Goal: Transaction & Acquisition: Book appointment/travel/reservation

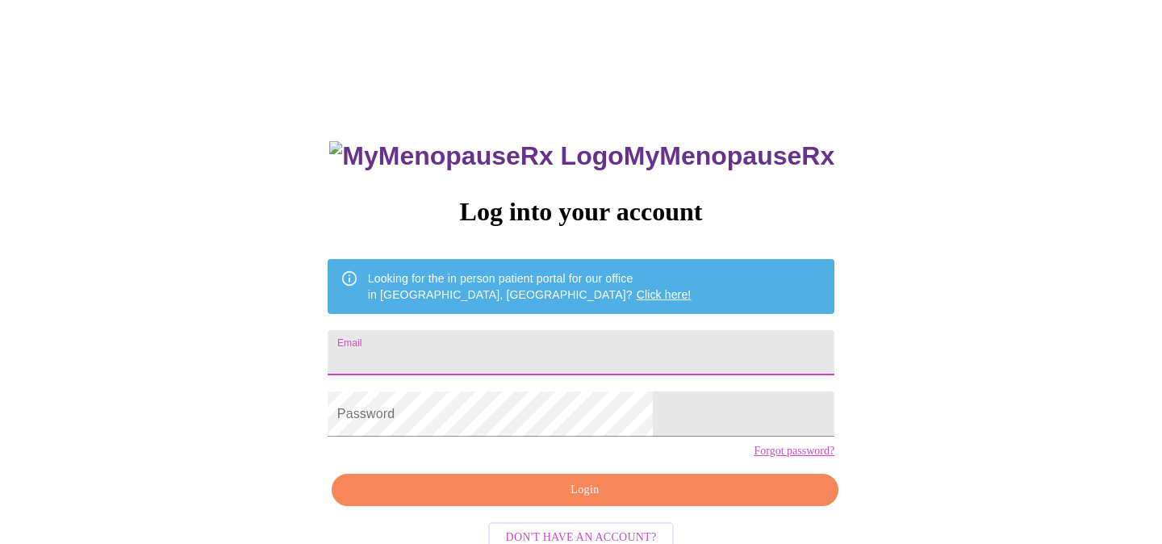
click at [487, 355] on input "Email" at bounding box center [581, 352] width 507 height 45
type input "[EMAIL_ADDRESS][DOMAIN_NAME]"
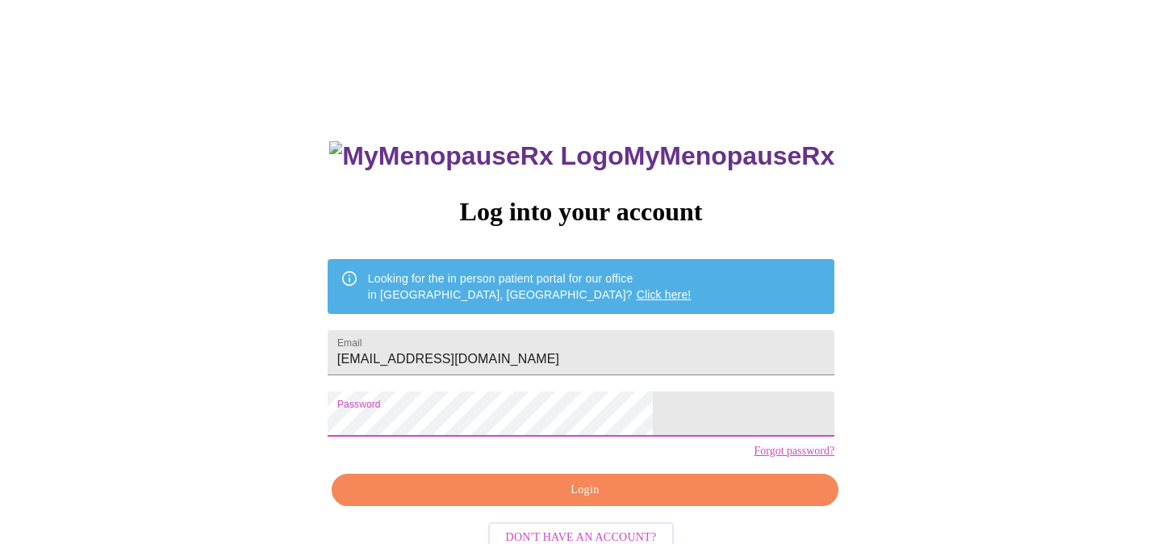
click at [582, 500] on span "Login" at bounding box center [585, 490] width 470 height 20
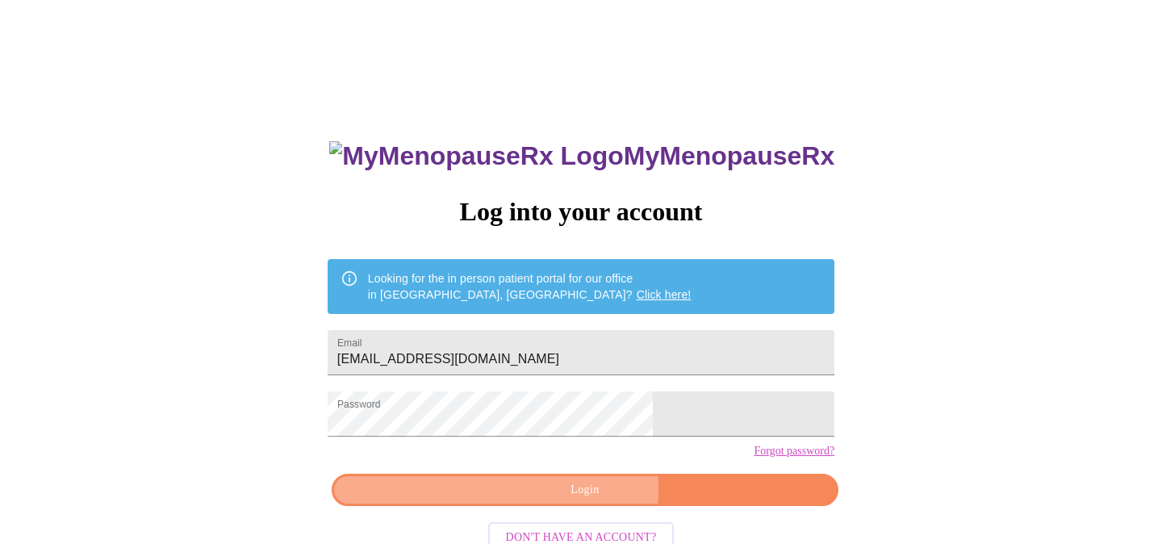
click at [533, 500] on span "Login" at bounding box center [585, 490] width 470 height 20
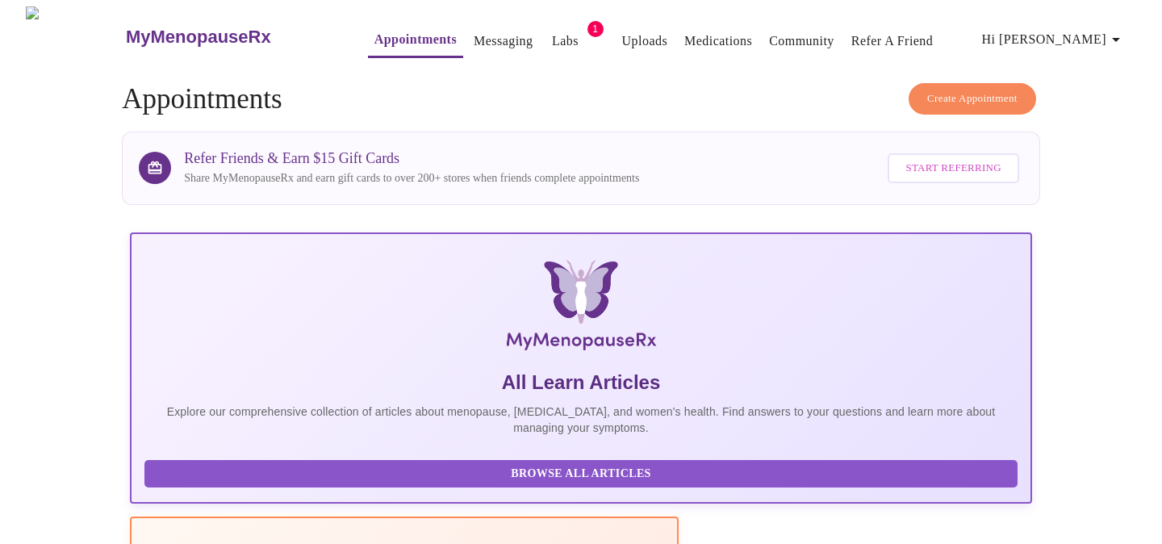
click at [931, 90] on span "Create Appointment" at bounding box center [972, 99] width 90 height 19
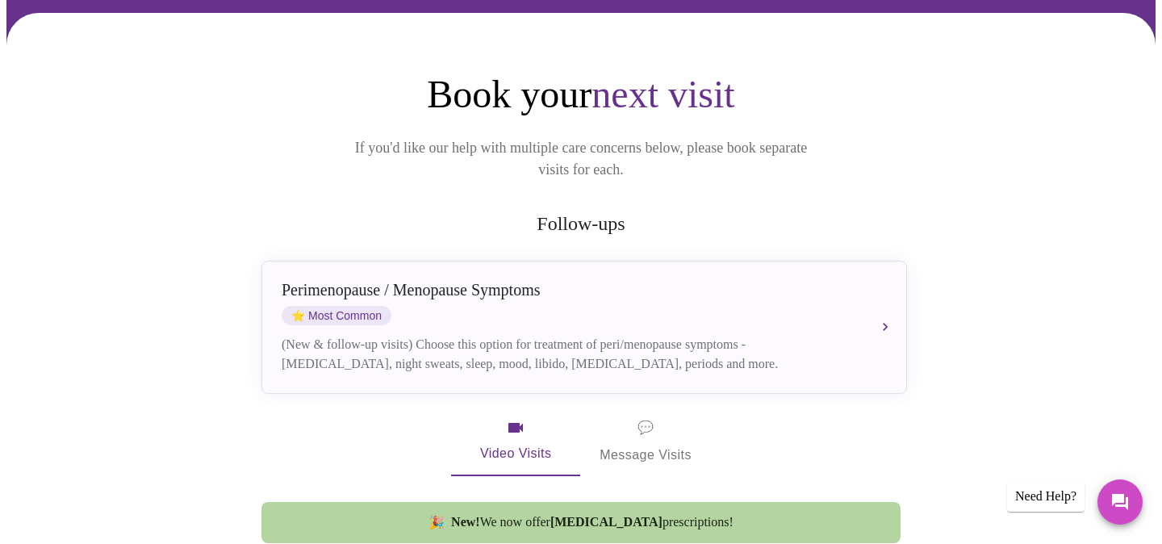
scroll to position [110, 0]
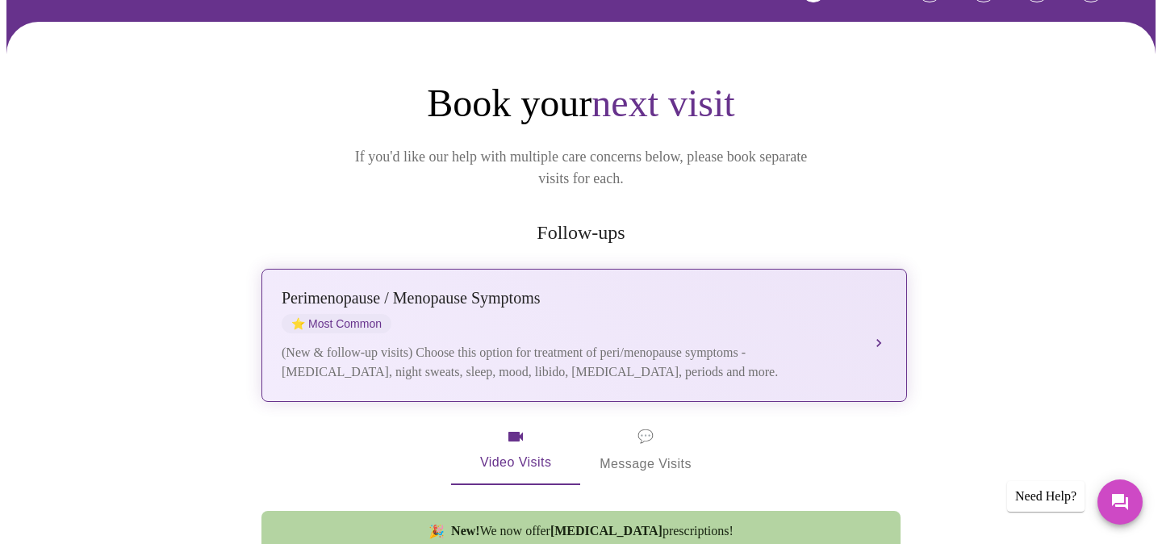
click at [837, 295] on div "[MEDICAL_DATA] / Menopause Symptoms ⭐ Most Common" at bounding box center [568, 311] width 573 height 44
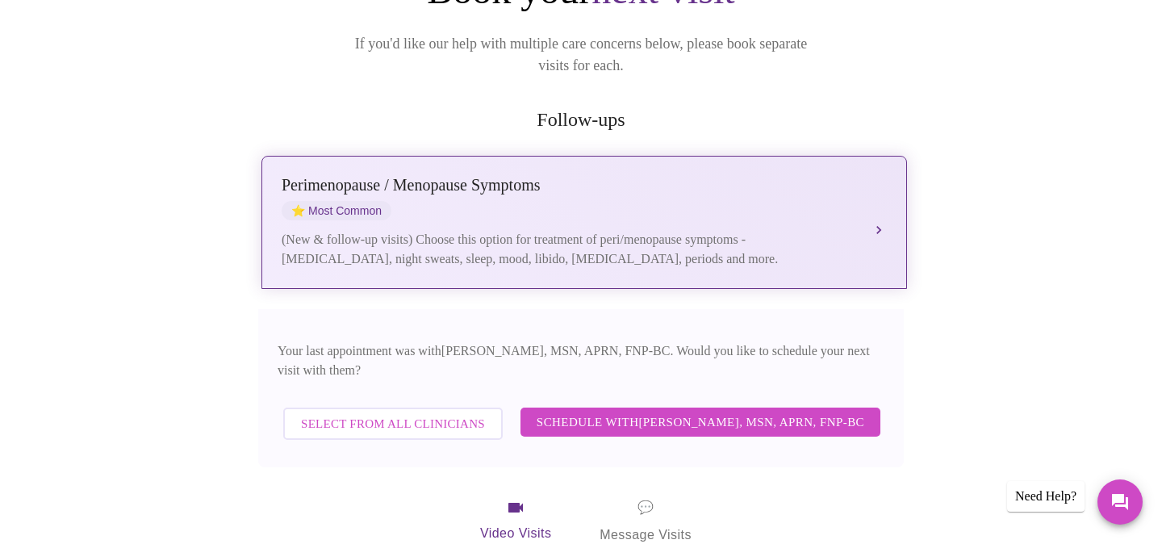
scroll to position [226, 0]
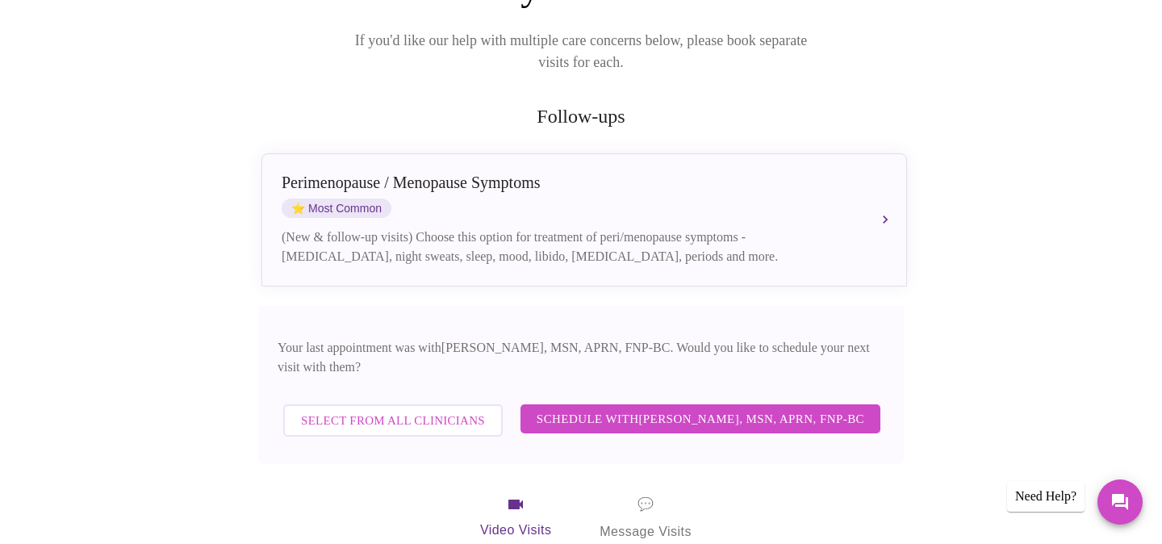
click at [738, 408] on span "Schedule with [PERSON_NAME], MSN, APRN, FNP-BC" at bounding box center [701, 418] width 328 height 21
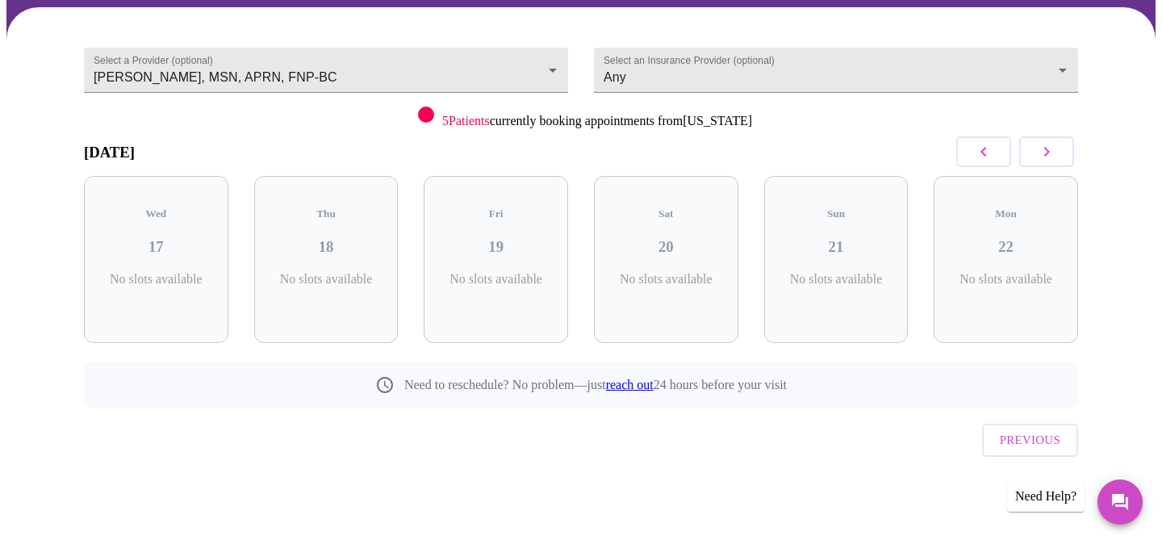
scroll to position [90, 0]
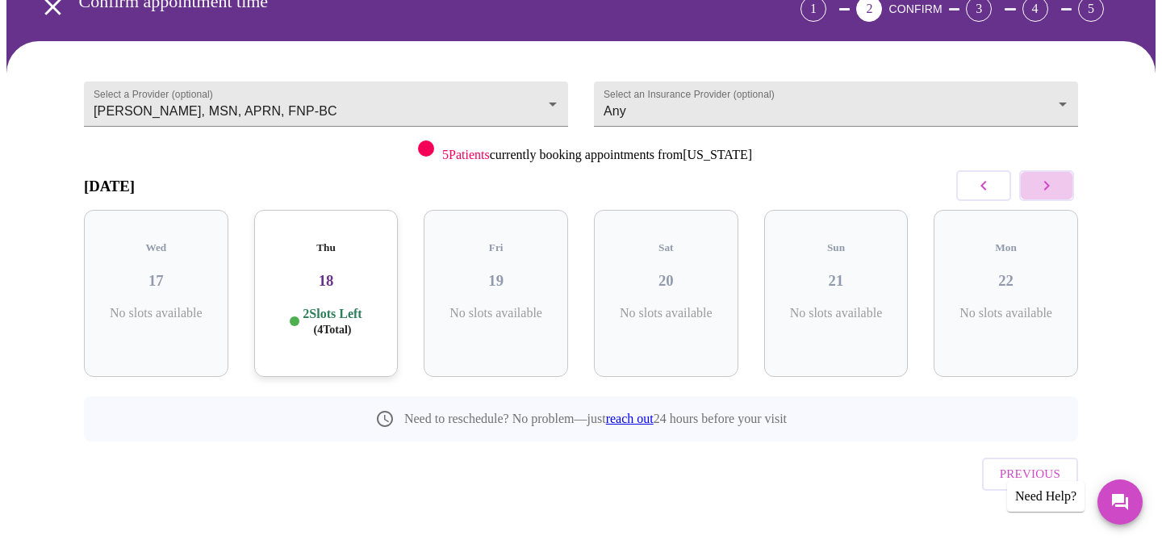
click at [1040, 186] on icon "button" at bounding box center [1046, 185] width 19 height 19
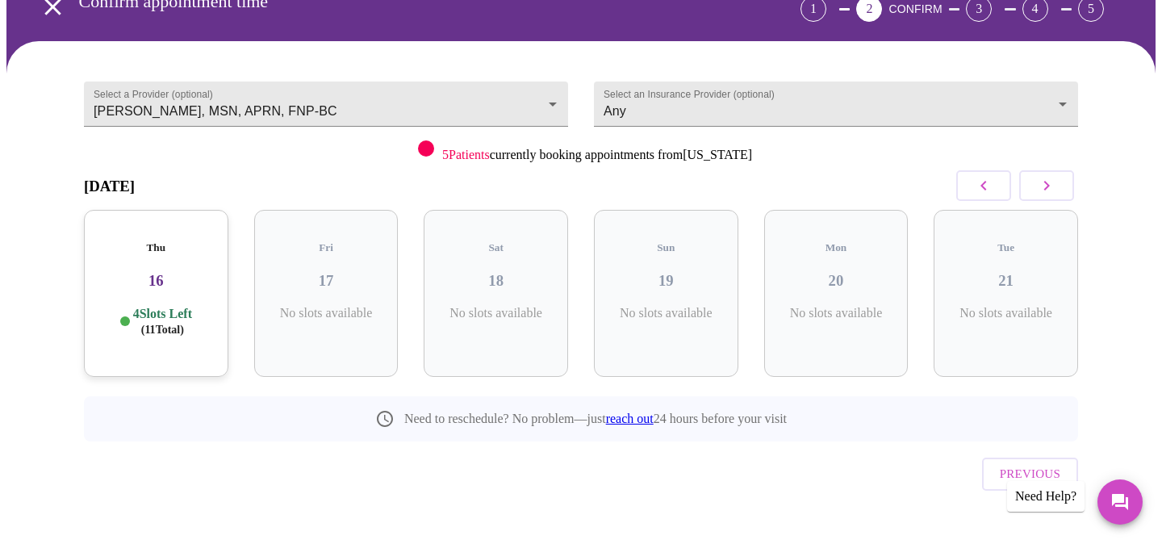
click at [1040, 186] on icon "button" at bounding box center [1046, 185] width 19 height 19
click at [355, 280] on div "Thu 23 4 Slots Left ( 12 Total)" at bounding box center [326, 293] width 144 height 167
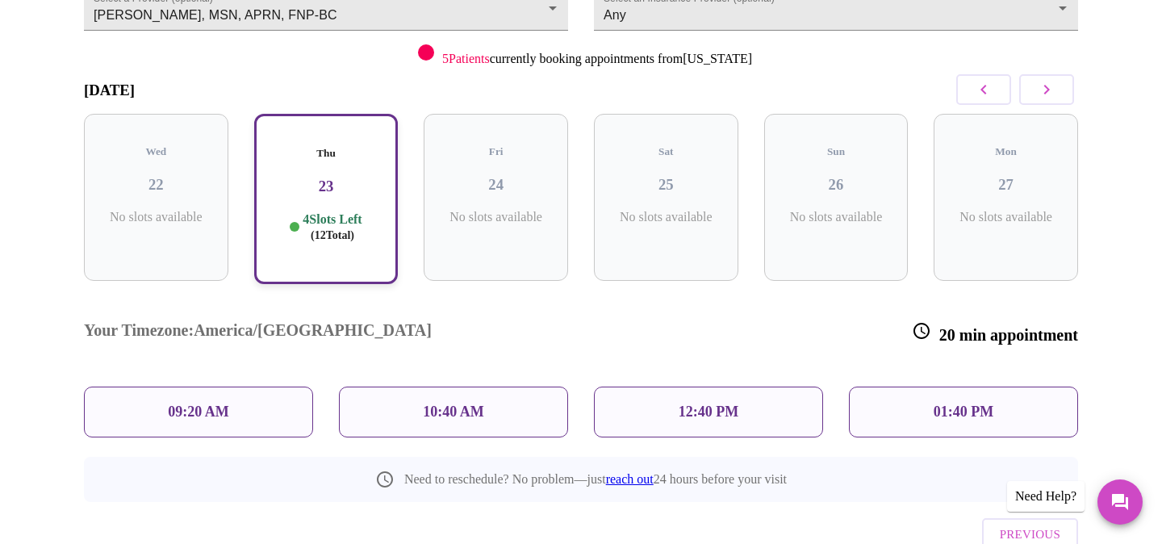
scroll to position [203, 0]
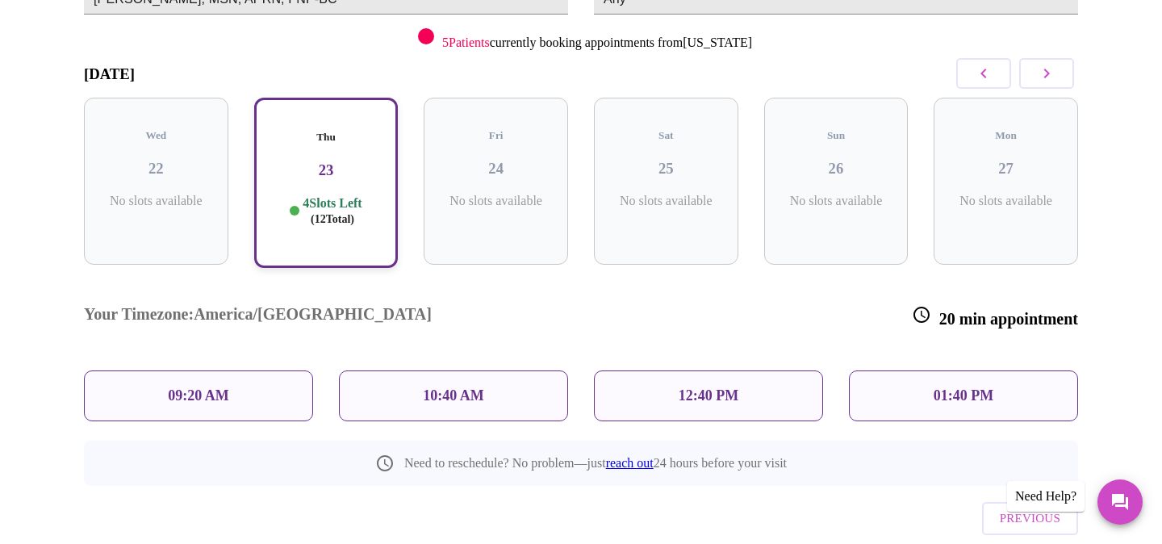
click at [985, 72] on icon "button" at bounding box center [983, 73] width 19 height 19
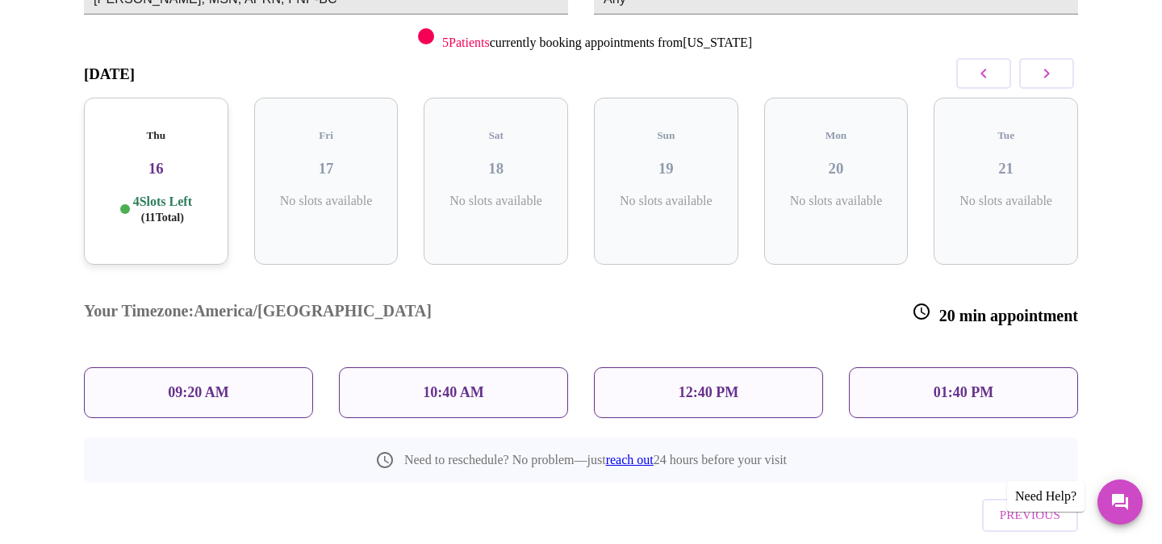
click at [162, 194] on p "4 Slots Left ( 11 Total)" at bounding box center [162, 209] width 59 height 31
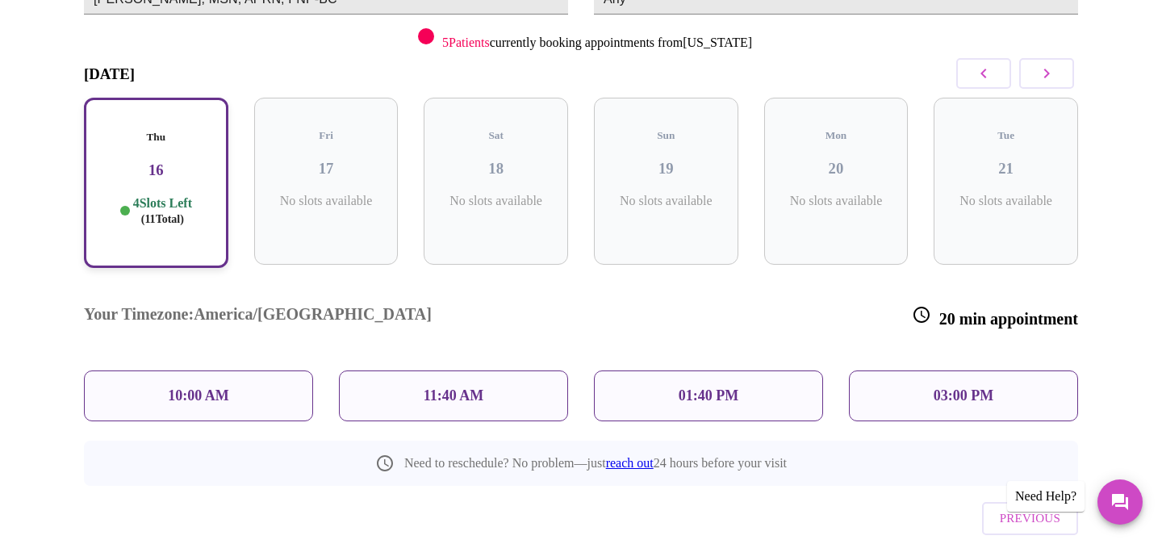
click at [1047, 67] on icon "button" at bounding box center [1046, 73] width 19 height 19
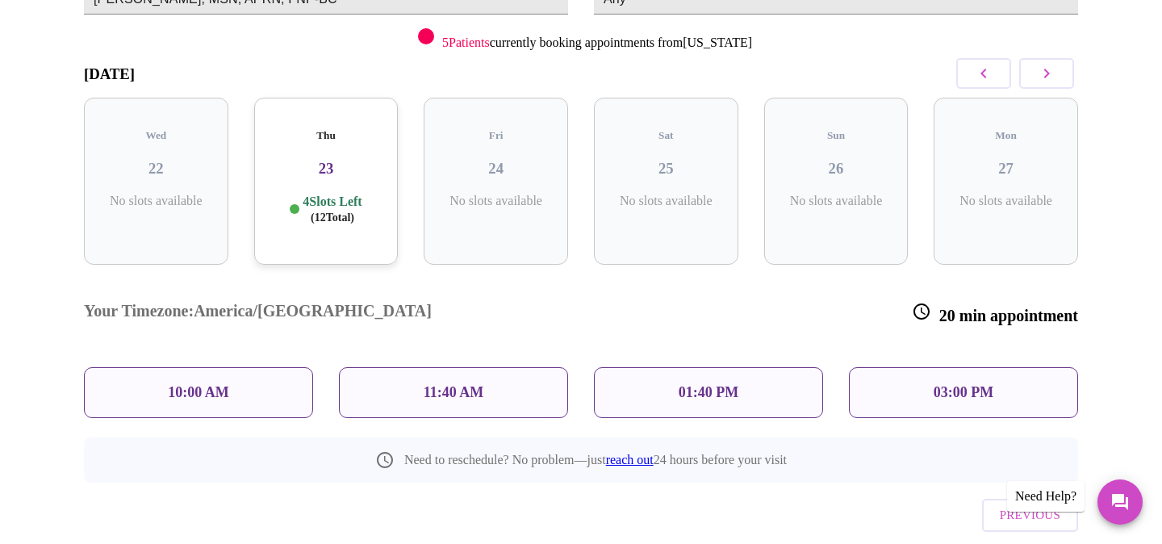
scroll to position [90, 0]
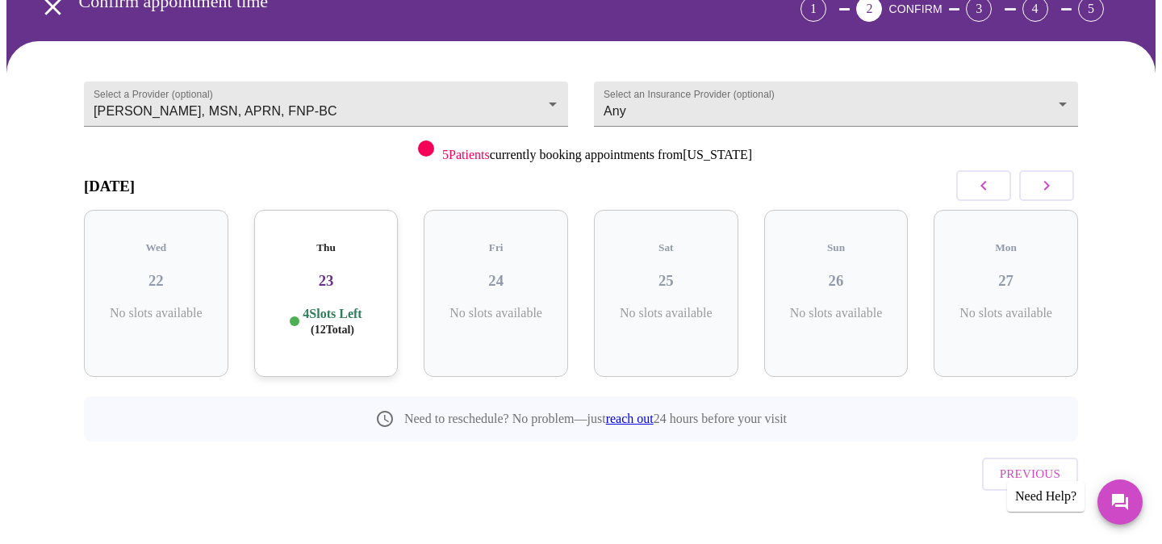
click at [1047, 73] on form "Select an Insurance Provider (optional) Any Any" at bounding box center [836, 99] width 484 height 53
click at [1042, 183] on icon "button" at bounding box center [1046, 185] width 19 height 19
click at [491, 306] on p "3 Slots Left ( 12 Total)" at bounding box center [502, 321] width 59 height 31
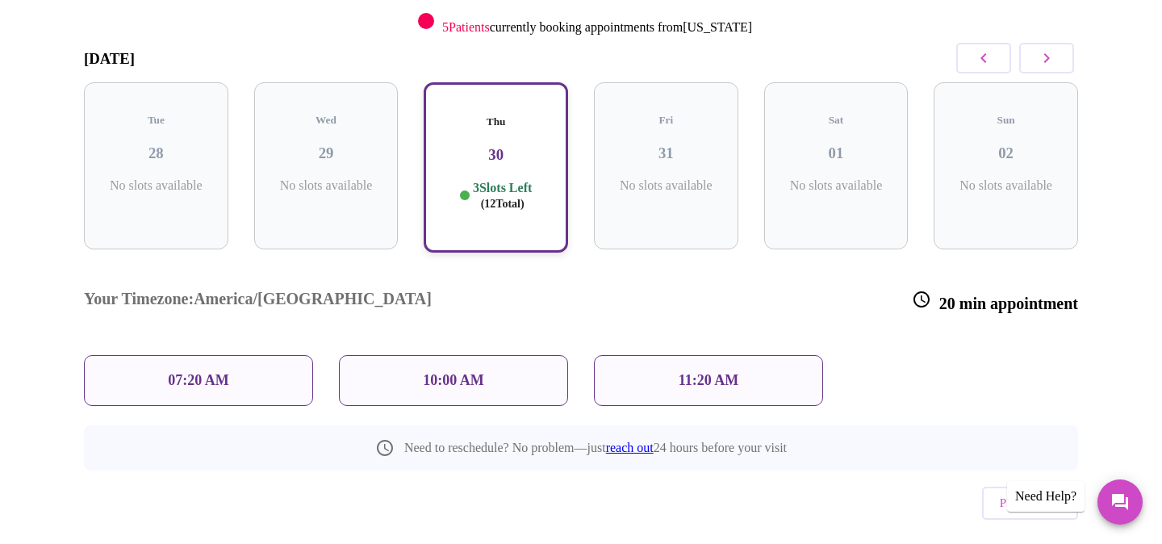
scroll to position [220, 0]
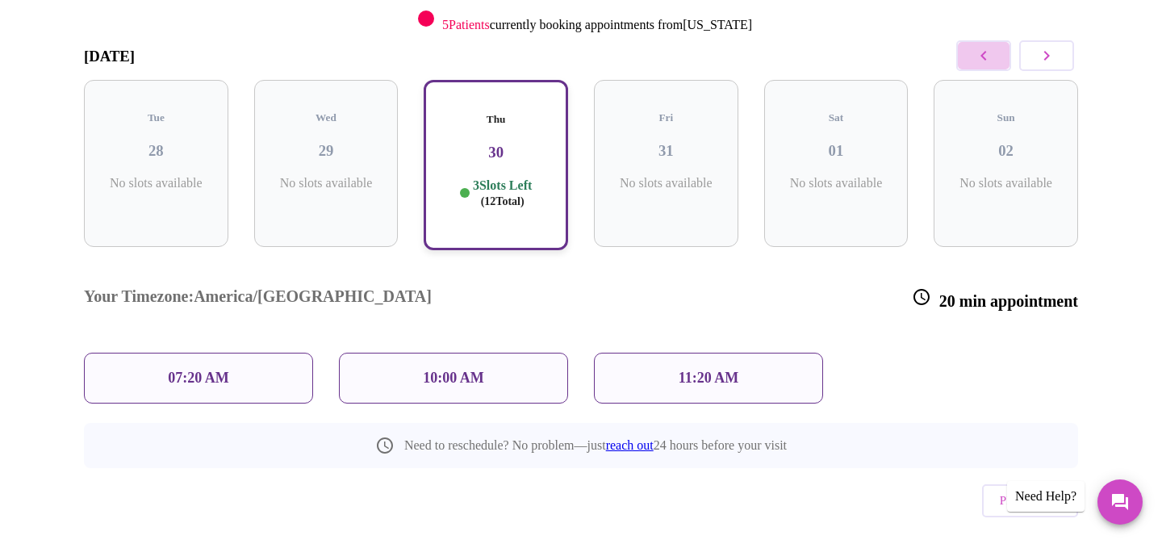
click at [974, 52] on icon "button" at bounding box center [983, 55] width 19 height 19
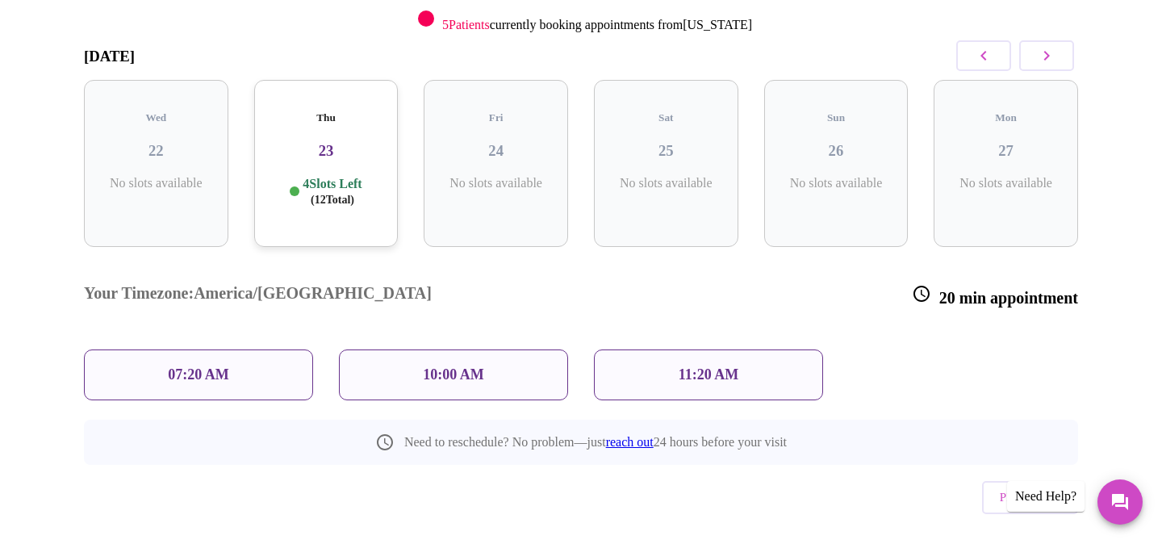
click at [333, 176] on p "4 Slots Left ( 12 Total)" at bounding box center [332, 191] width 59 height 31
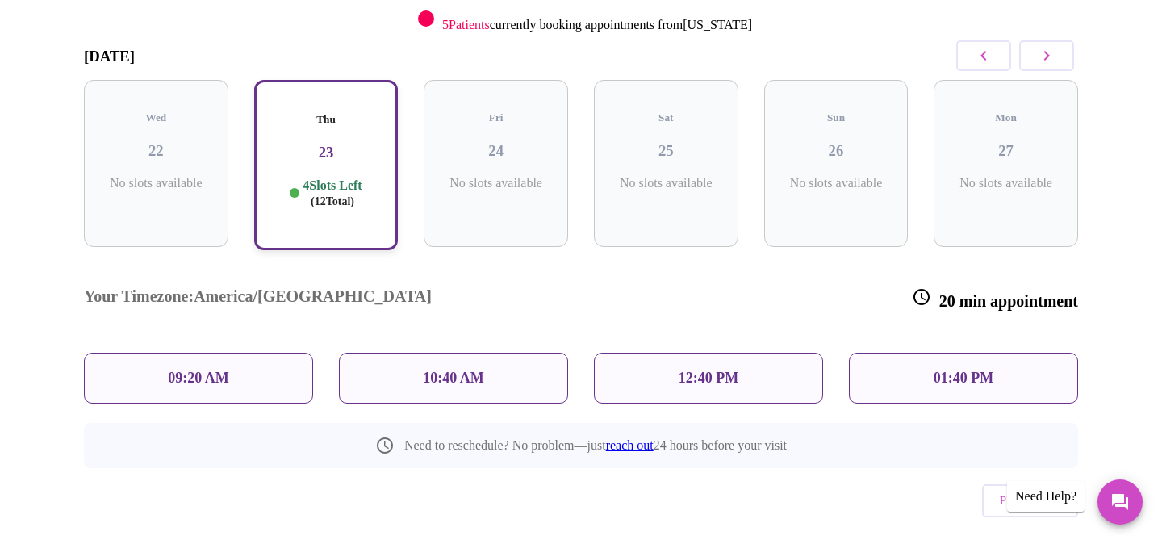
click at [985, 57] on icon "button" at bounding box center [983, 55] width 19 height 19
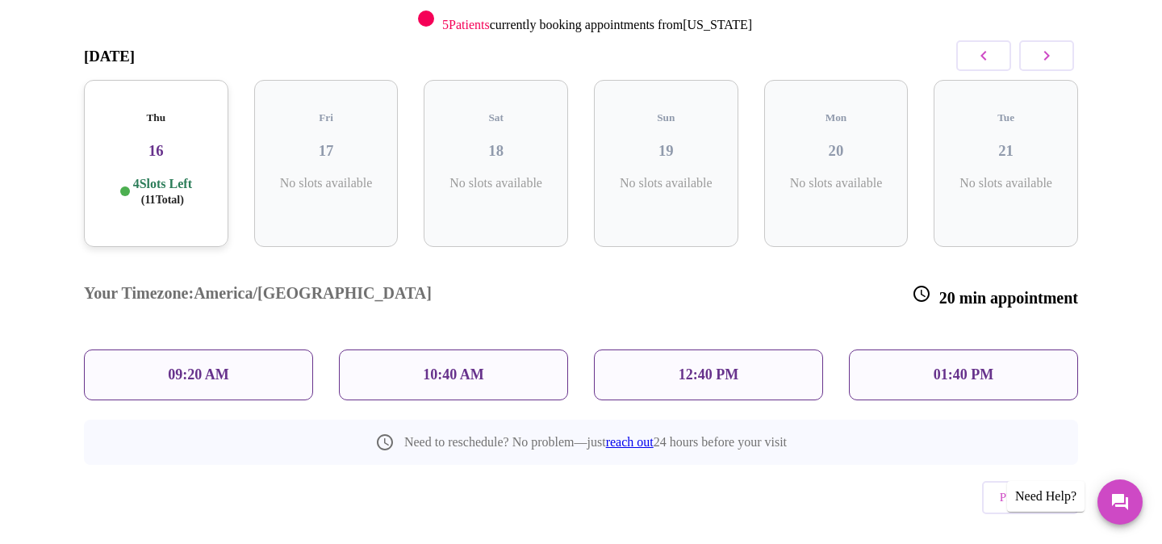
click at [161, 176] on p "4 Slots Left ( 11 Total)" at bounding box center [162, 191] width 59 height 31
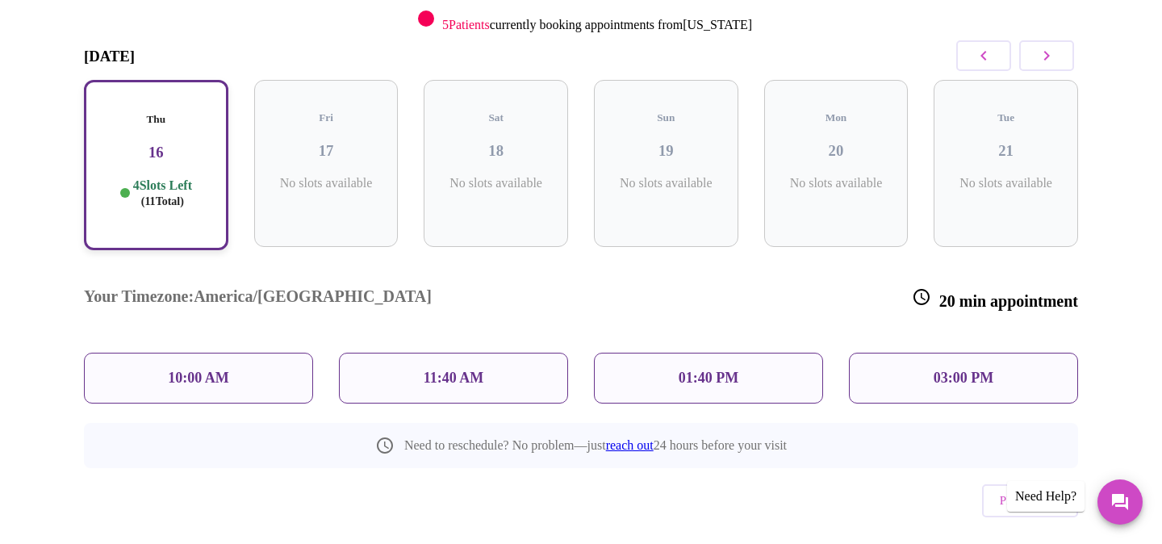
click at [449, 370] on p "11:40 AM" at bounding box center [454, 378] width 61 height 17
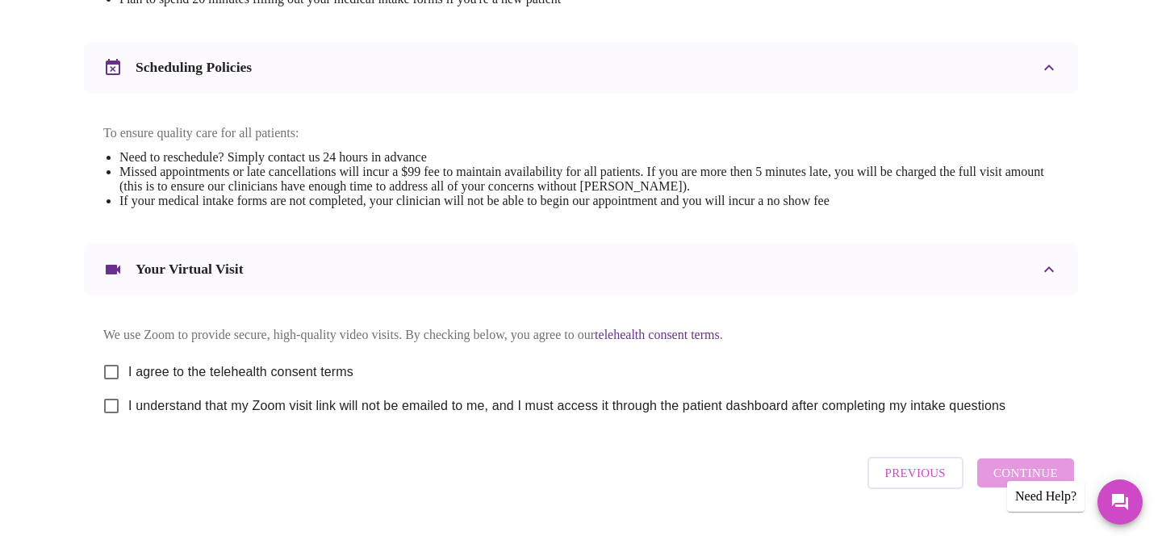
scroll to position [625, 0]
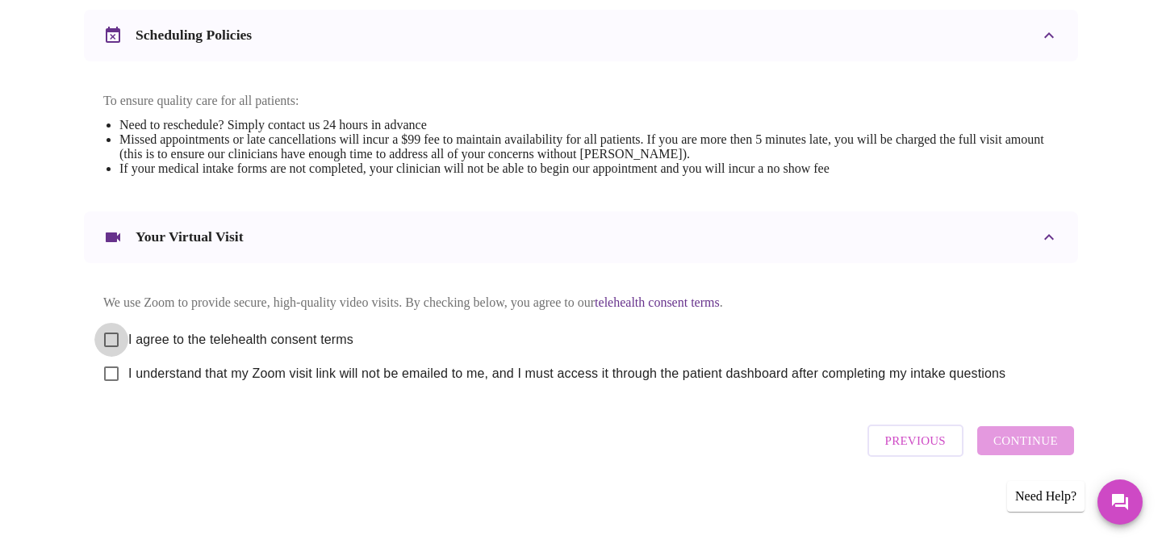
click at [110, 335] on input "I agree to the telehealth consent terms" at bounding box center [111, 340] width 34 height 34
checkbox input "true"
click at [111, 371] on input "I understand that my Zoom visit link will not be emailed to me, and I must acce…" at bounding box center [111, 374] width 34 height 34
checkbox input "true"
click at [1010, 445] on span "Continue" at bounding box center [1025, 440] width 65 height 21
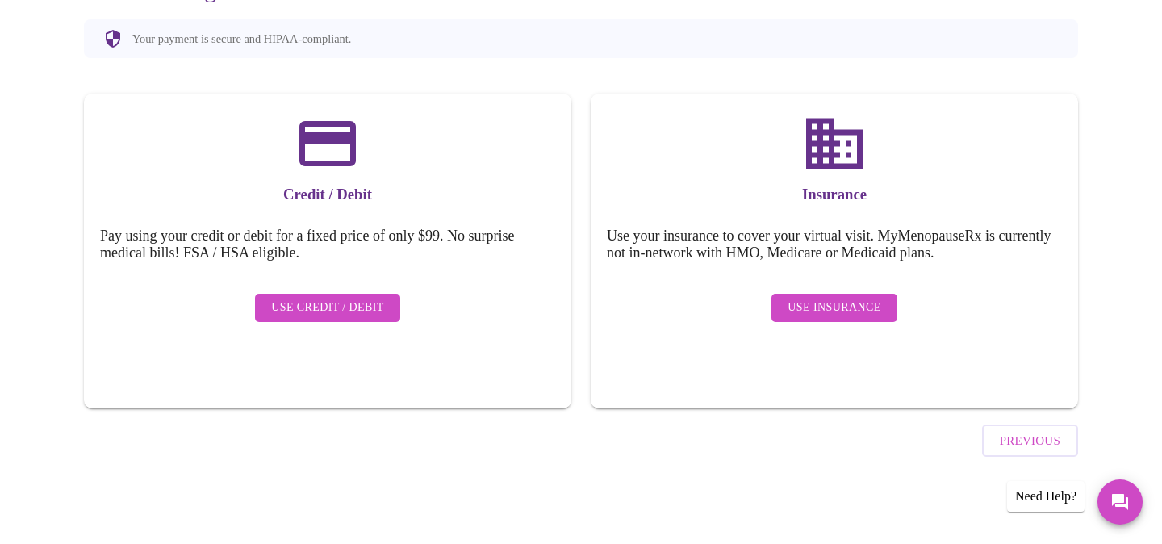
scroll to position [143, 0]
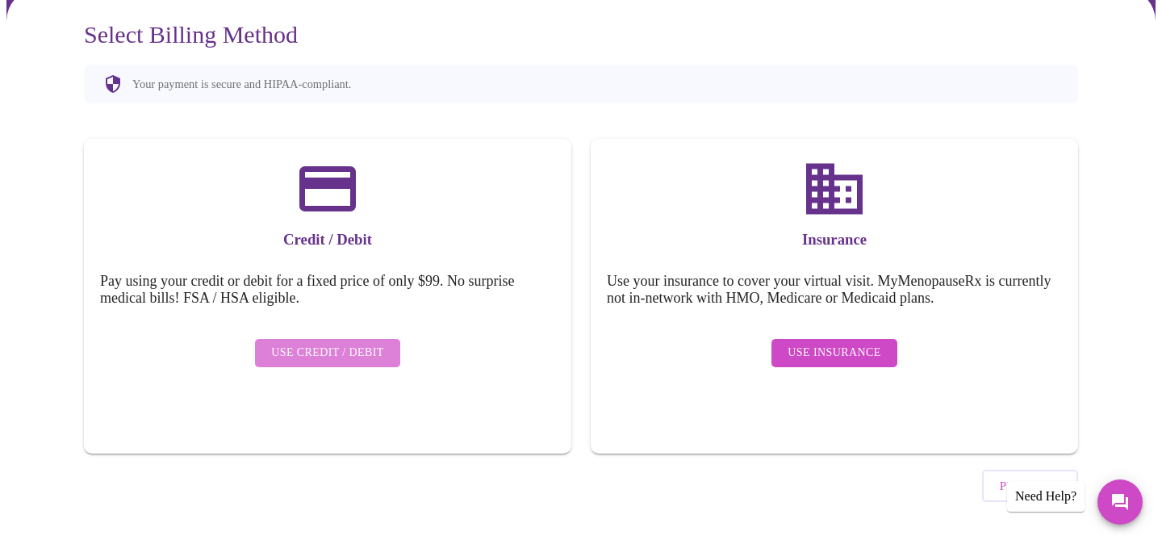
click at [366, 343] on span "Use Credit / Debit" at bounding box center [327, 353] width 113 height 20
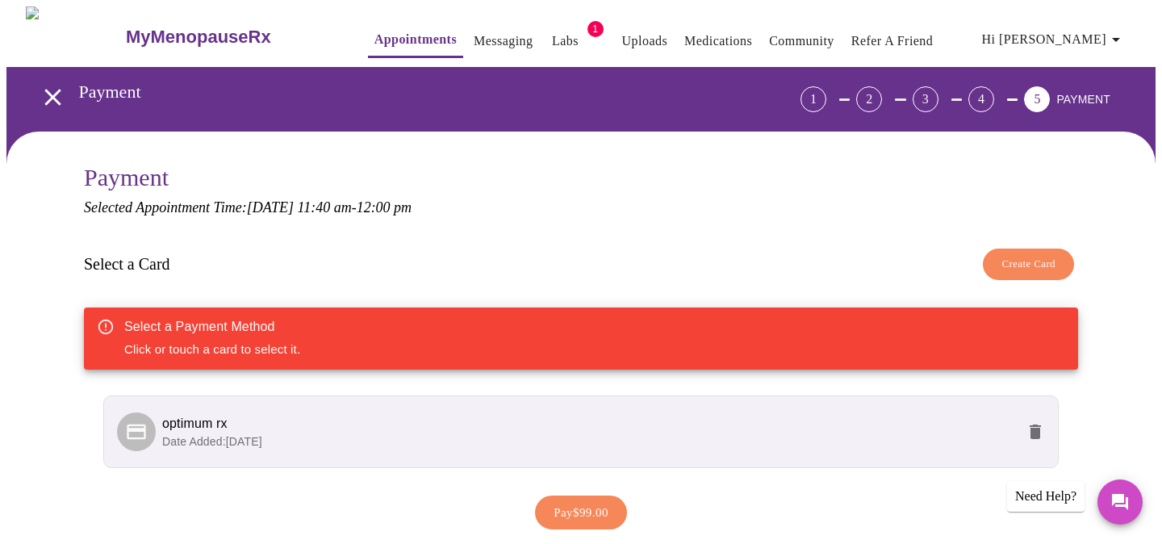
scroll to position [116, 0]
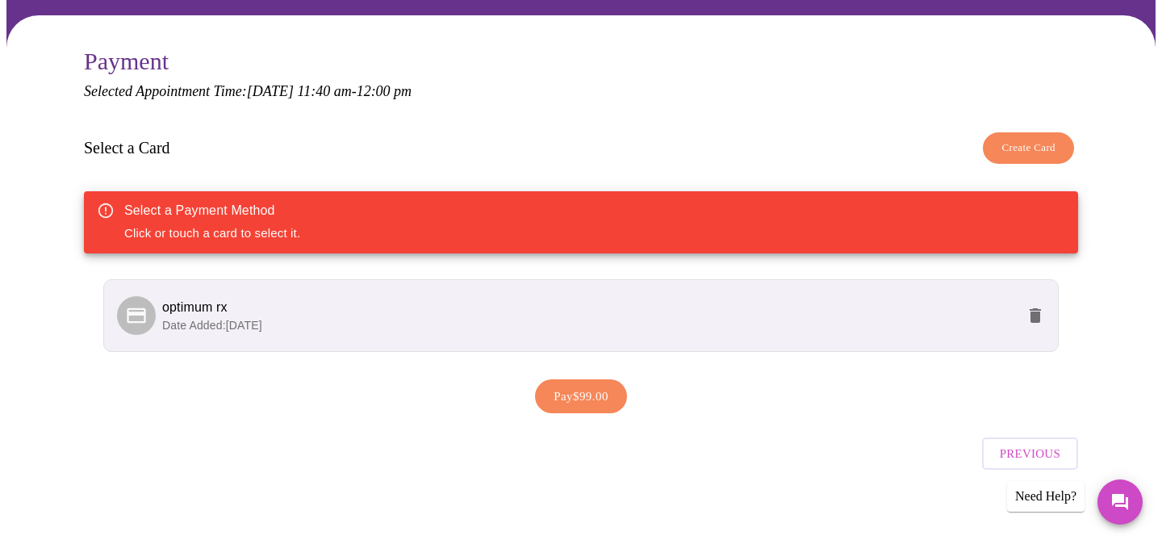
click at [575, 334] on li "optimum rx Date Added: [DATE]" at bounding box center [581, 315] width 956 height 73
click at [569, 328] on li "optimum rx Date Added: [DATE]" at bounding box center [581, 315] width 956 height 73
click at [571, 386] on span "Pay $99.00" at bounding box center [581, 396] width 55 height 21
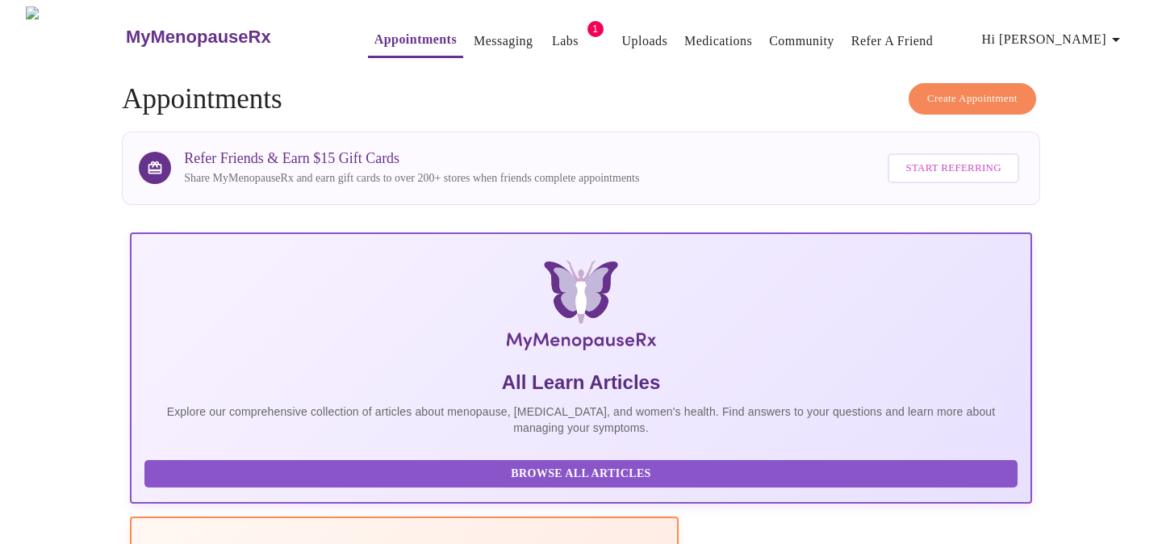
click at [552, 30] on link "Labs" at bounding box center [565, 41] width 27 height 23
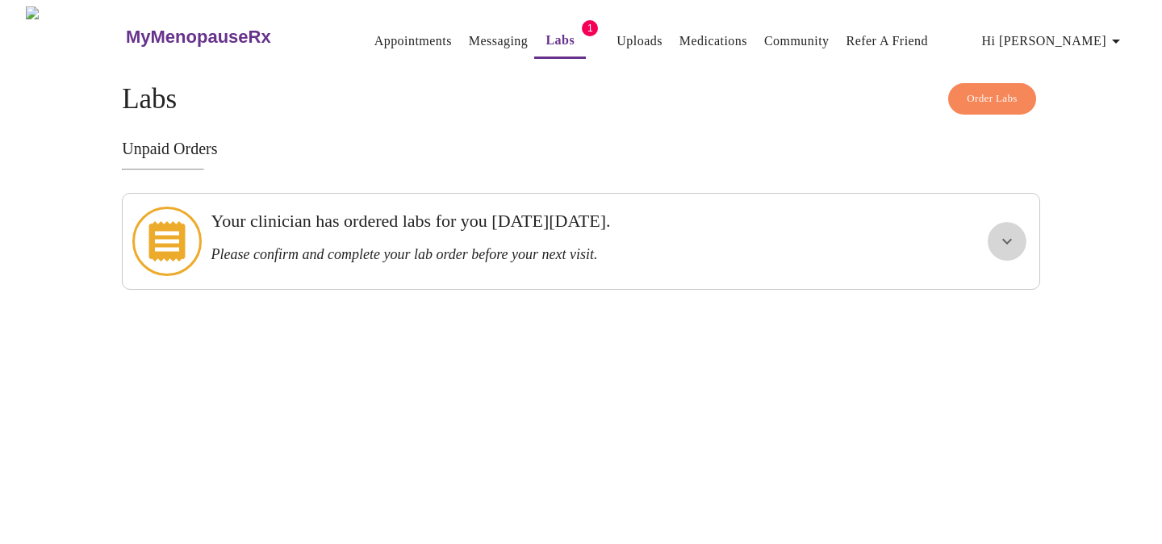
click at [1005, 232] on icon "show more" at bounding box center [1007, 241] width 19 height 19
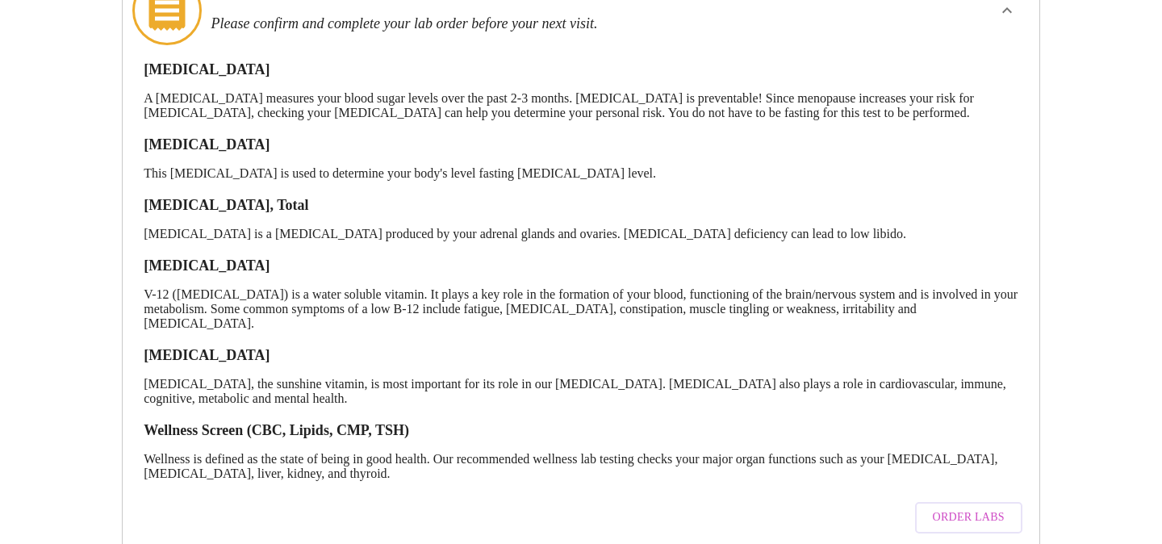
scroll to position [259, 0]
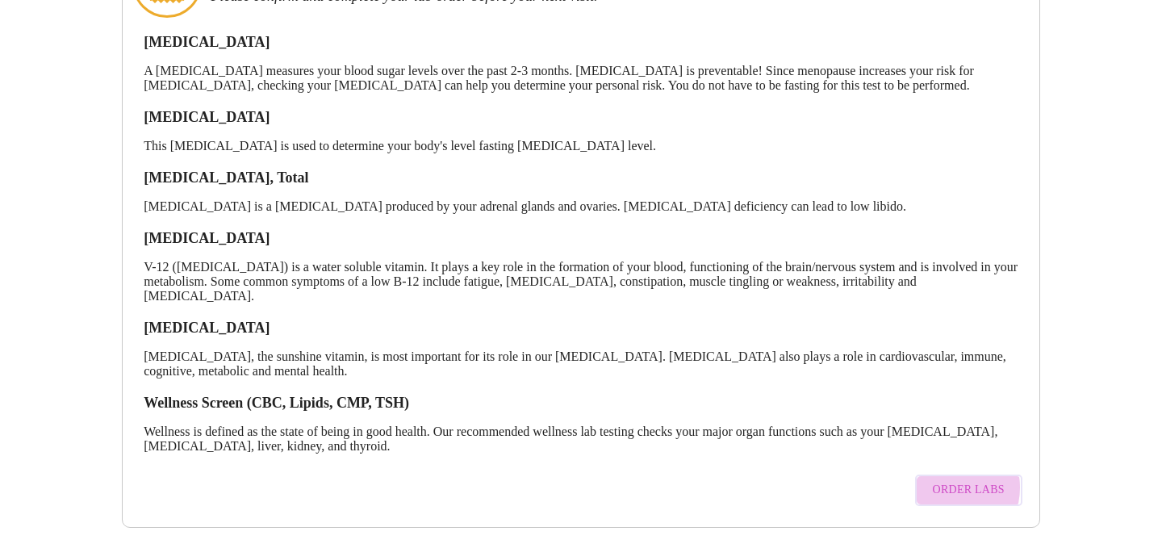
click at [950, 480] on span "Order Labs" at bounding box center [969, 490] width 72 height 20
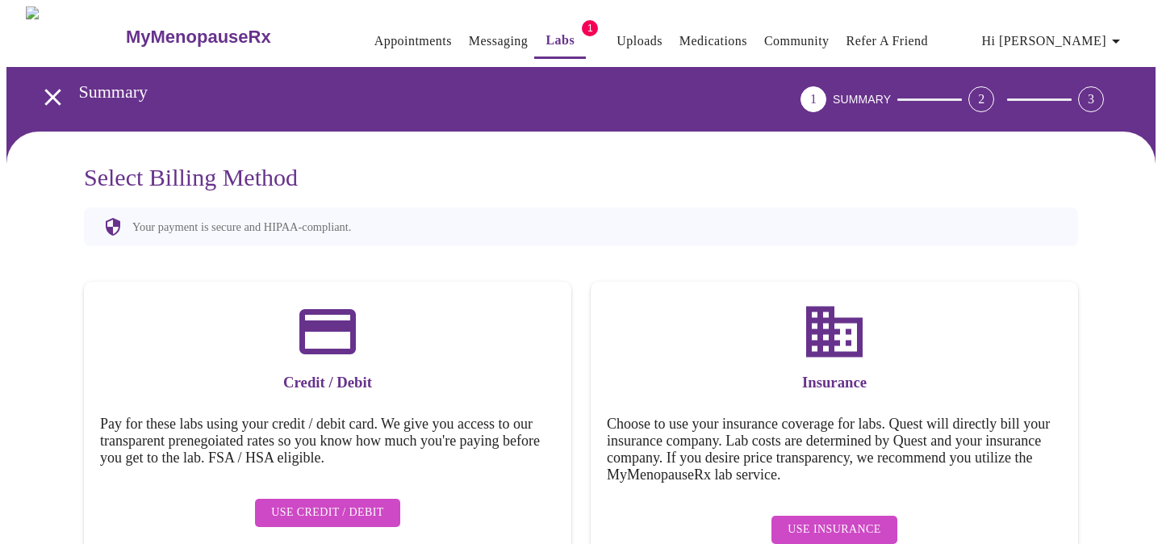
click at [349, 503] on span "Use Credit / Debit" at bounding box center [327, 513] width 113 height 20
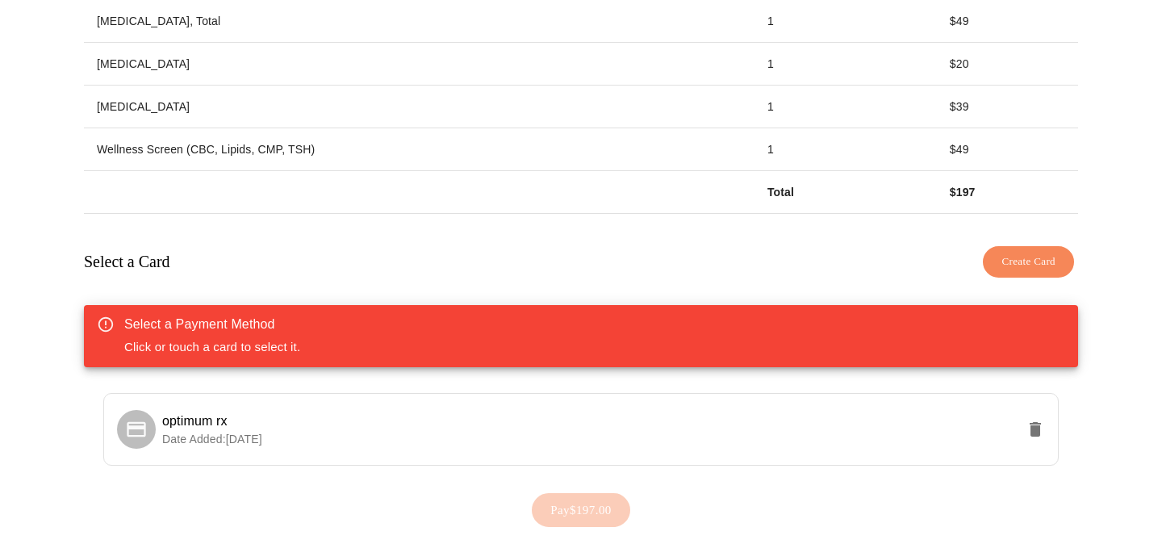
scroll to position [417, 0]
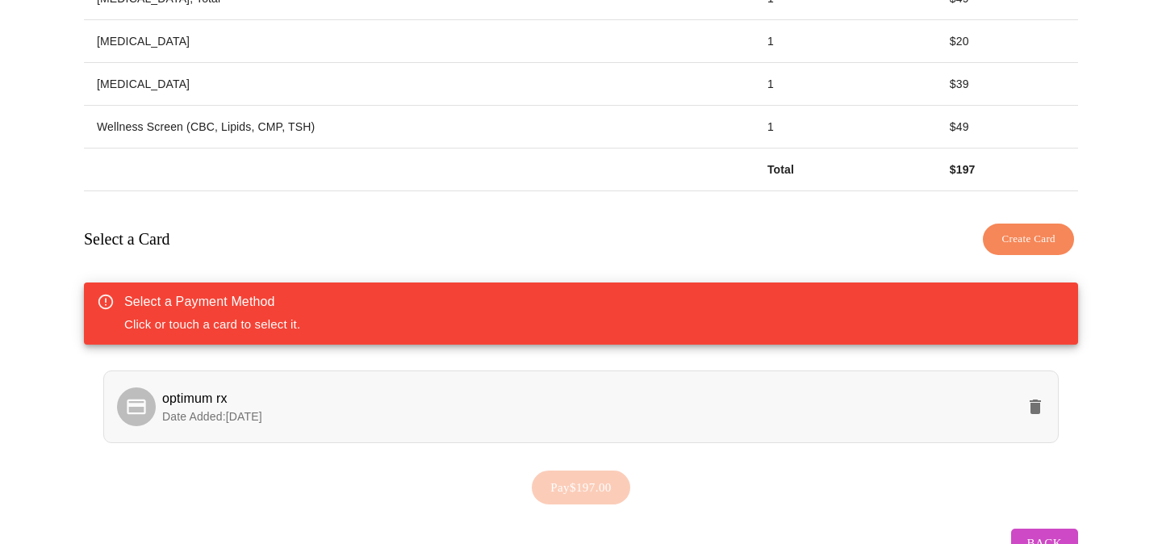
click at [651, 408] on p "Date Added: [DATE]" at bounding box center [589, 416] width 854 height 16
click at [606, 477] on span "Pay $197.00" at bounding box center [580, 487] width 61 height 21
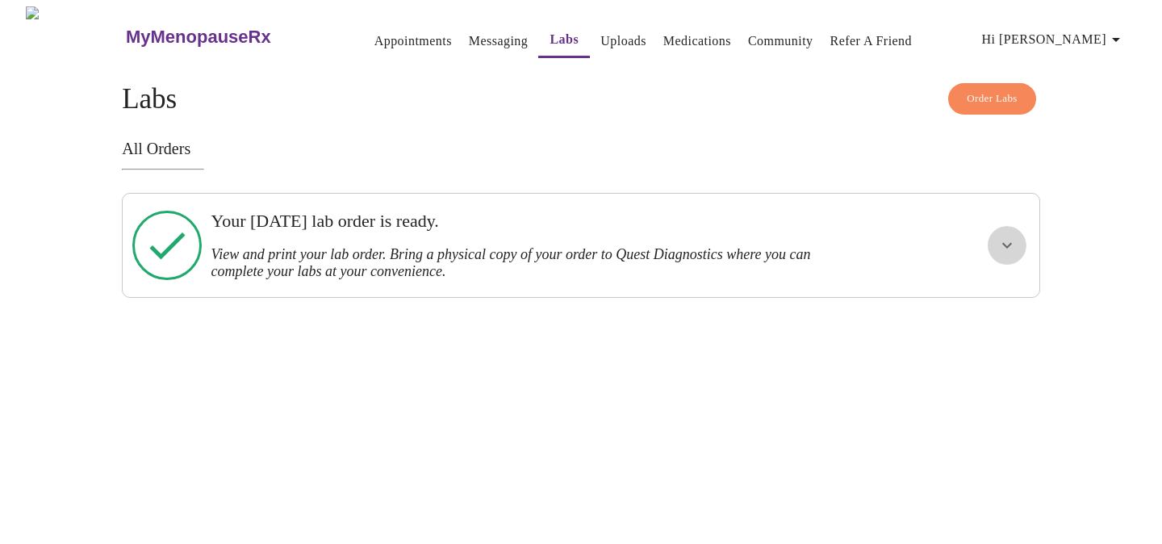
click at [1014, 245] on icon "show more" at bounding box center [1007, 245] width 19 height 19
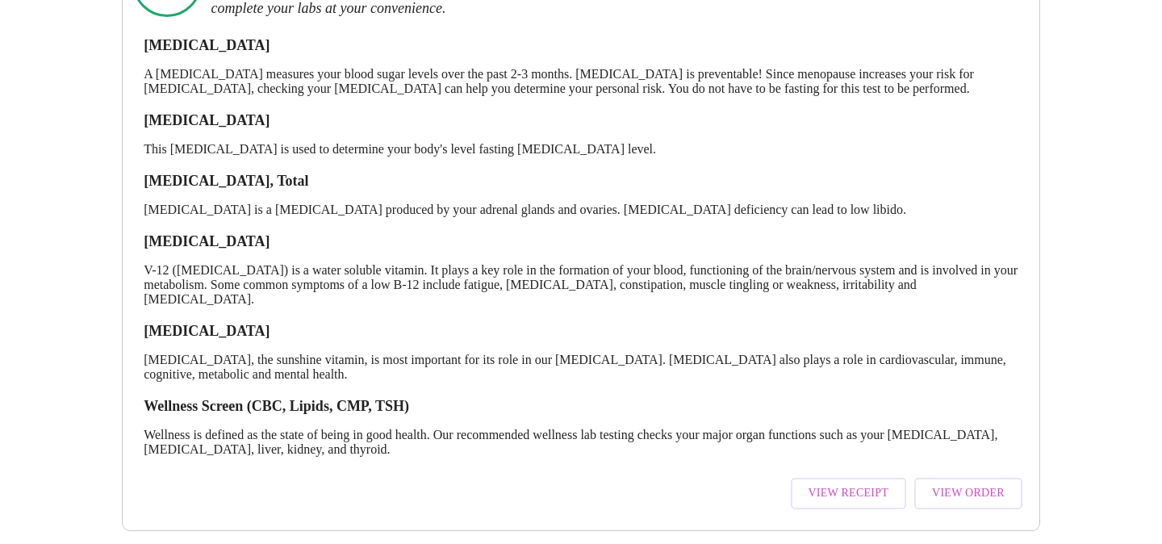
scroll to position [276, 0]
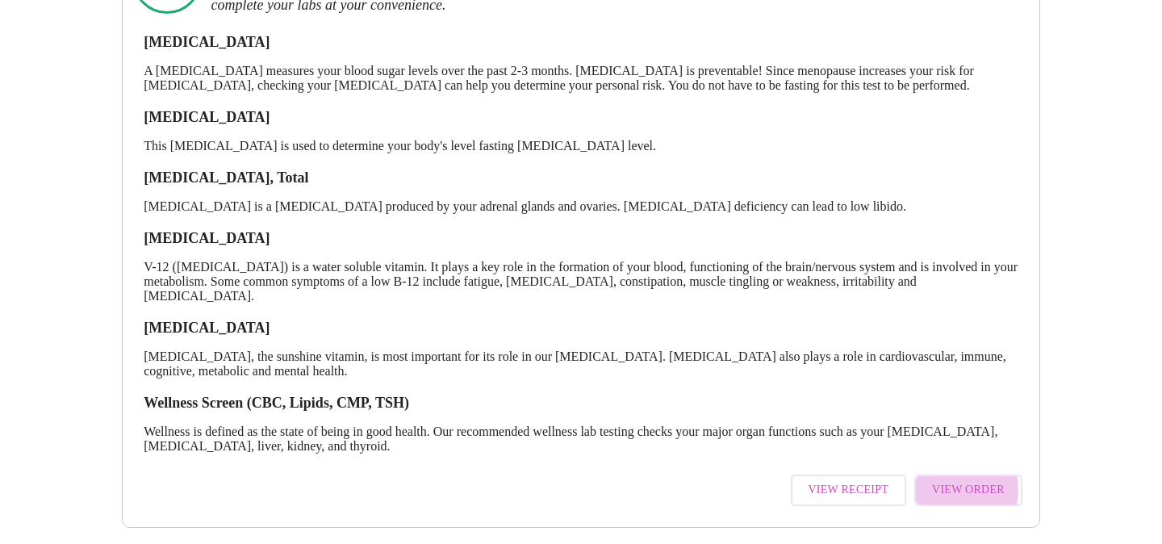
click at [943, 480] on span "View Order" at bounding box center [968, 490] width 73 height 20
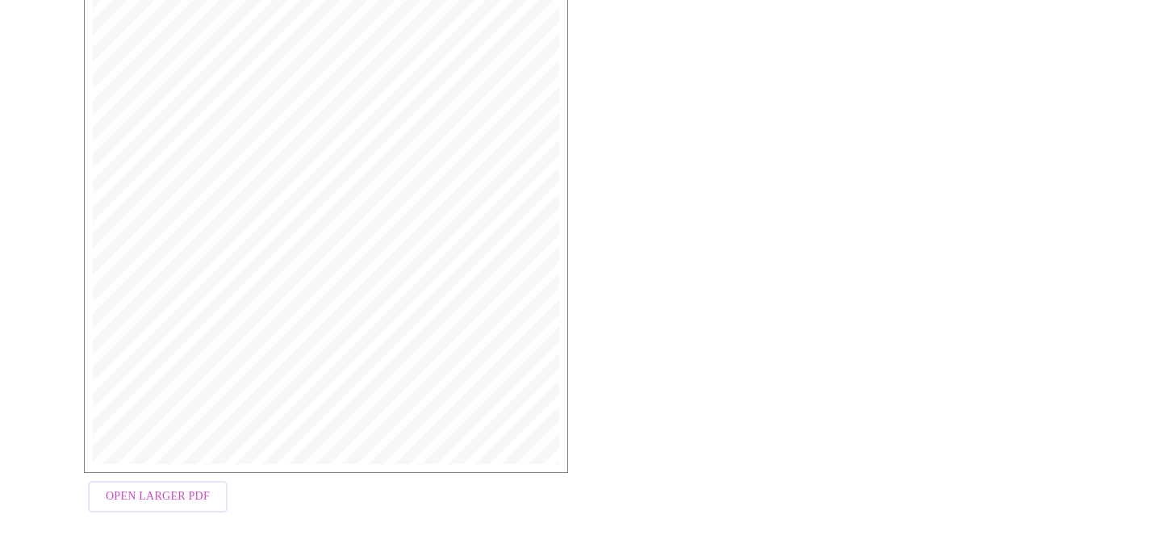
scroll to position [448, 0]
click at [123, 486] on span "Open Larger PDF" at bounding box center [158, 485] width 104 height 20
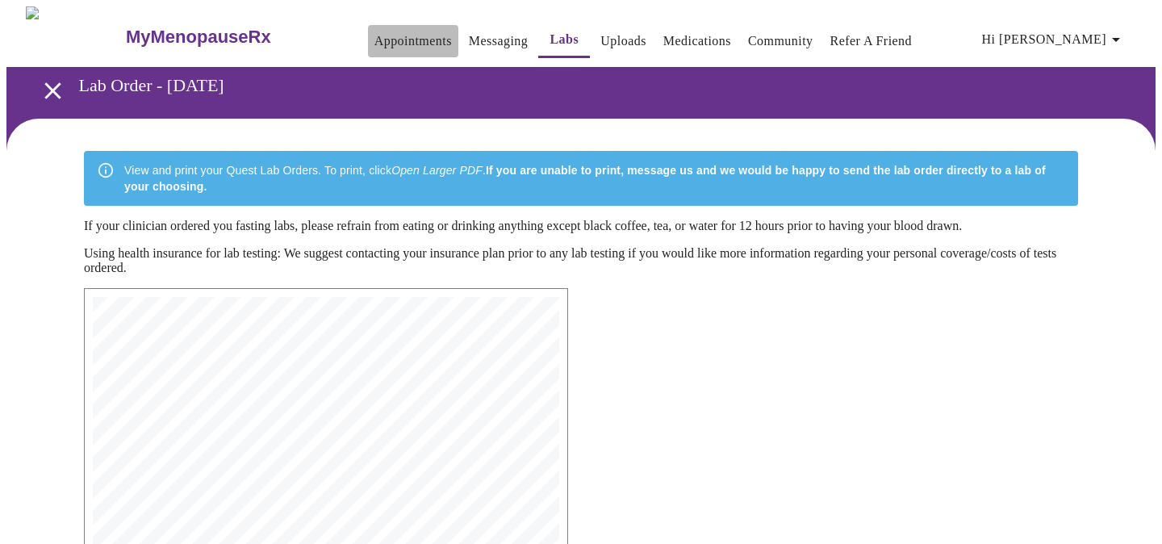
click at [381, 35] on link "Appointments" at bounding box center [412, 41] width 77 height 23
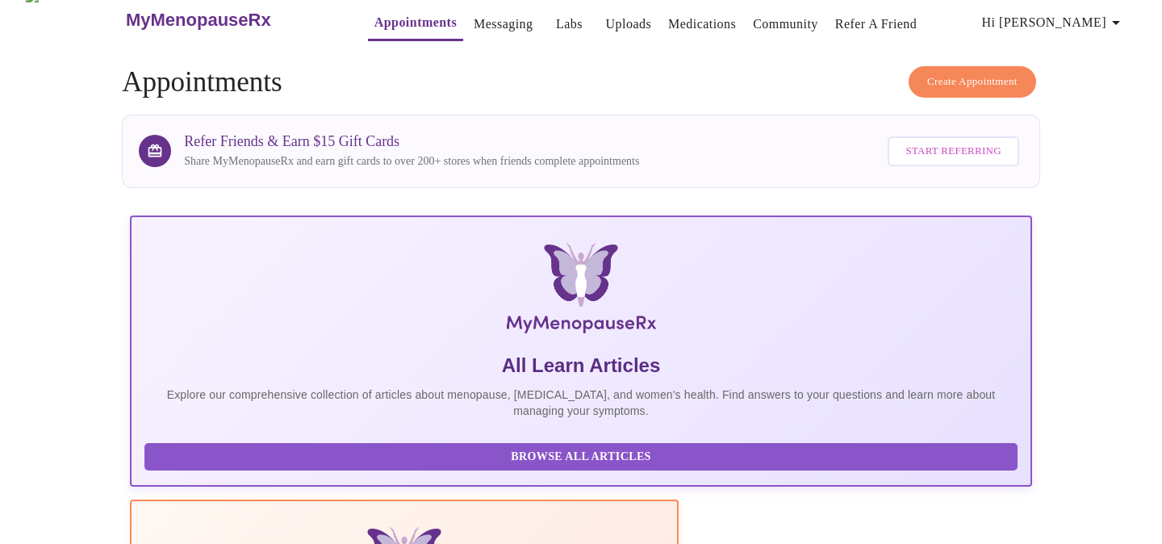
scroll to position [15, 0]
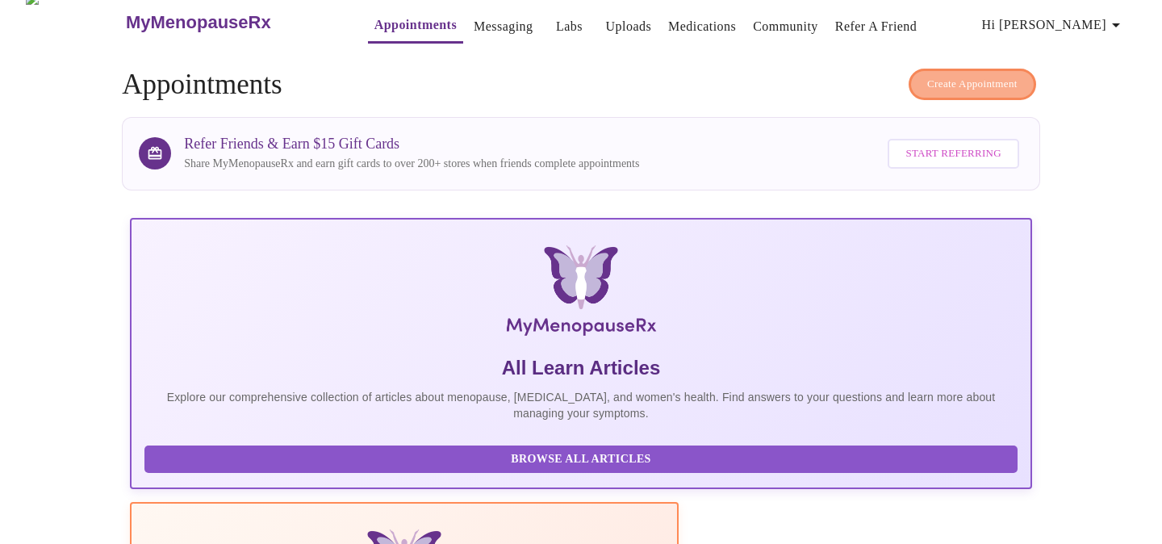
click at [932, 83] on span "Create Appointment" at bounding box center [972, 84] width 90 height 19
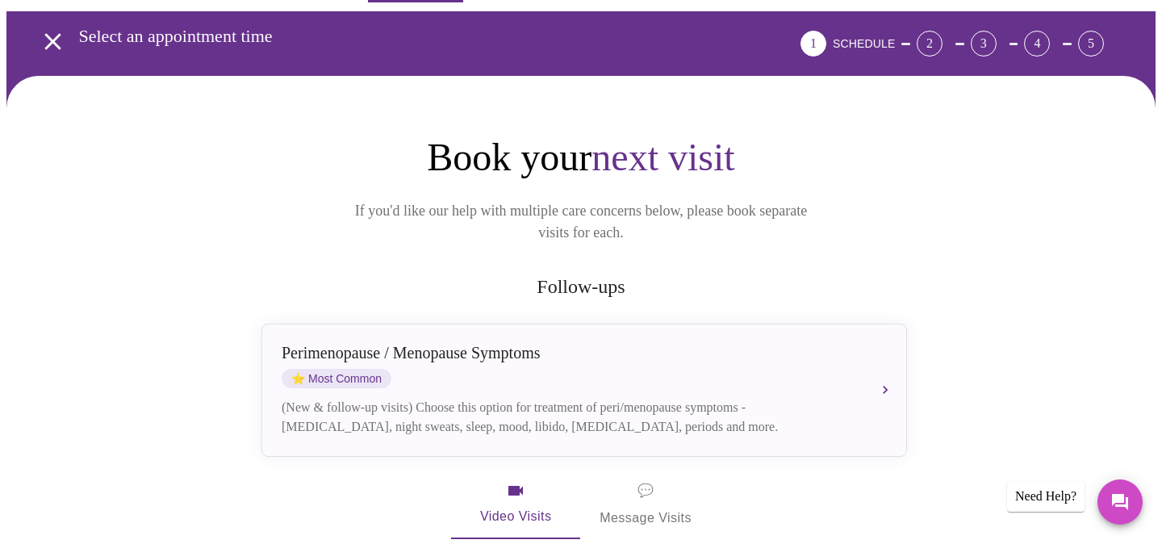
scroll to position [54, 0]
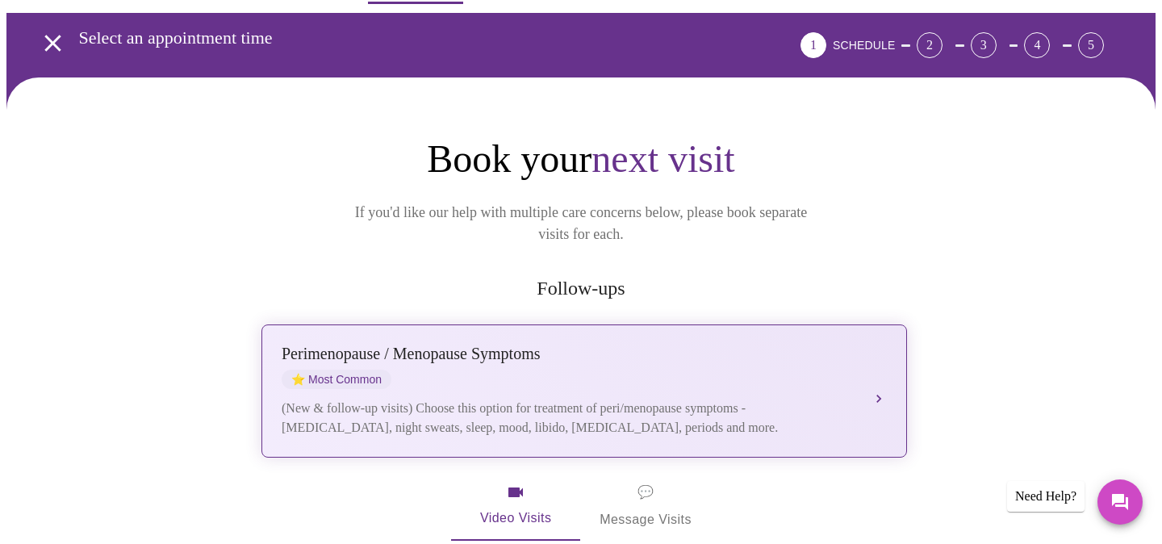
click at [849, 366] on div "[MEDICAL_DATA] / Menopause Symptoms ⭐ Most Common (New & follow-up visits) Choo…" at bounding box center [584, 391] width 605 height 93
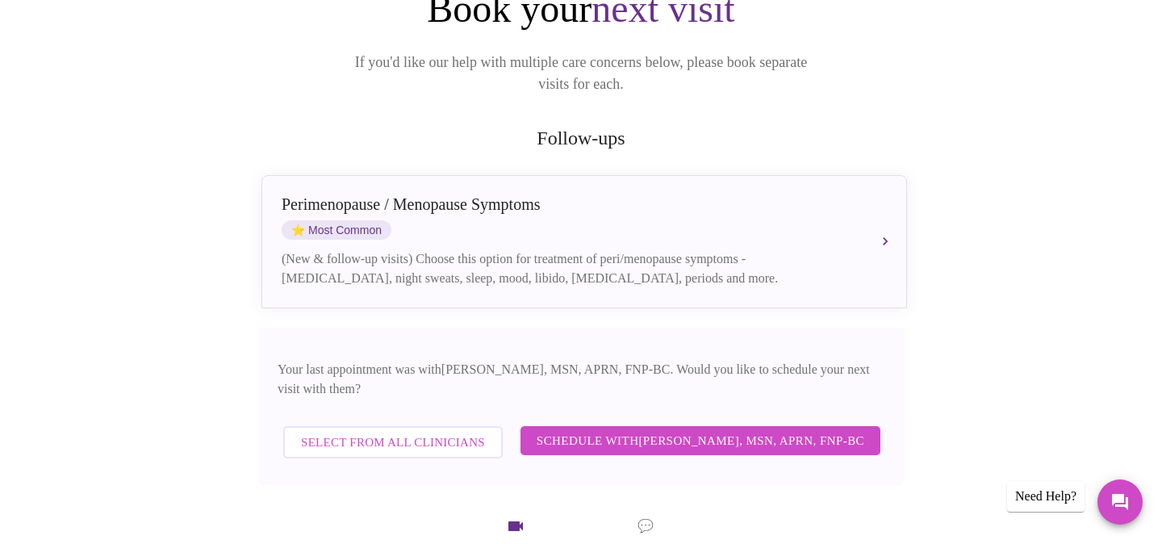
scroll to position [0, 0]
